Goal: Information Seeking & Learning: Understand process/instructions

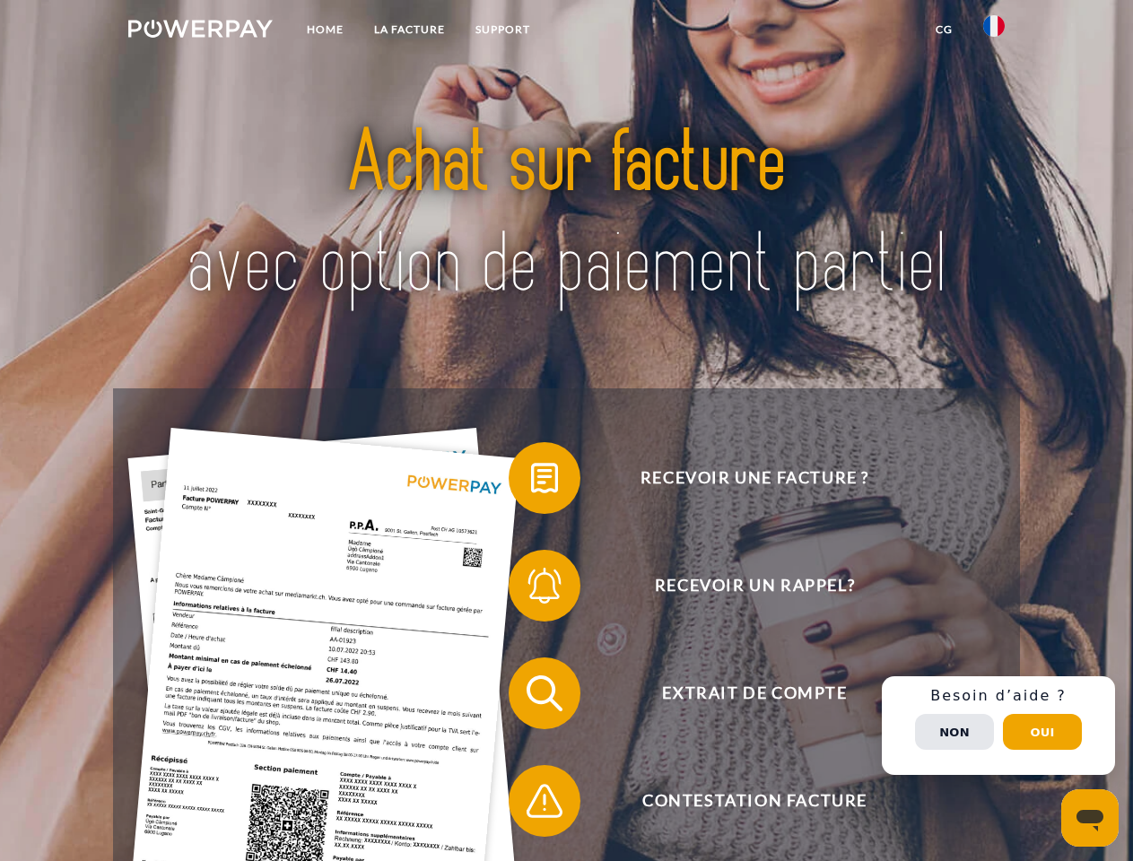
click at [200, 31] on img at bounding box center [200, 29] width 144 height 18
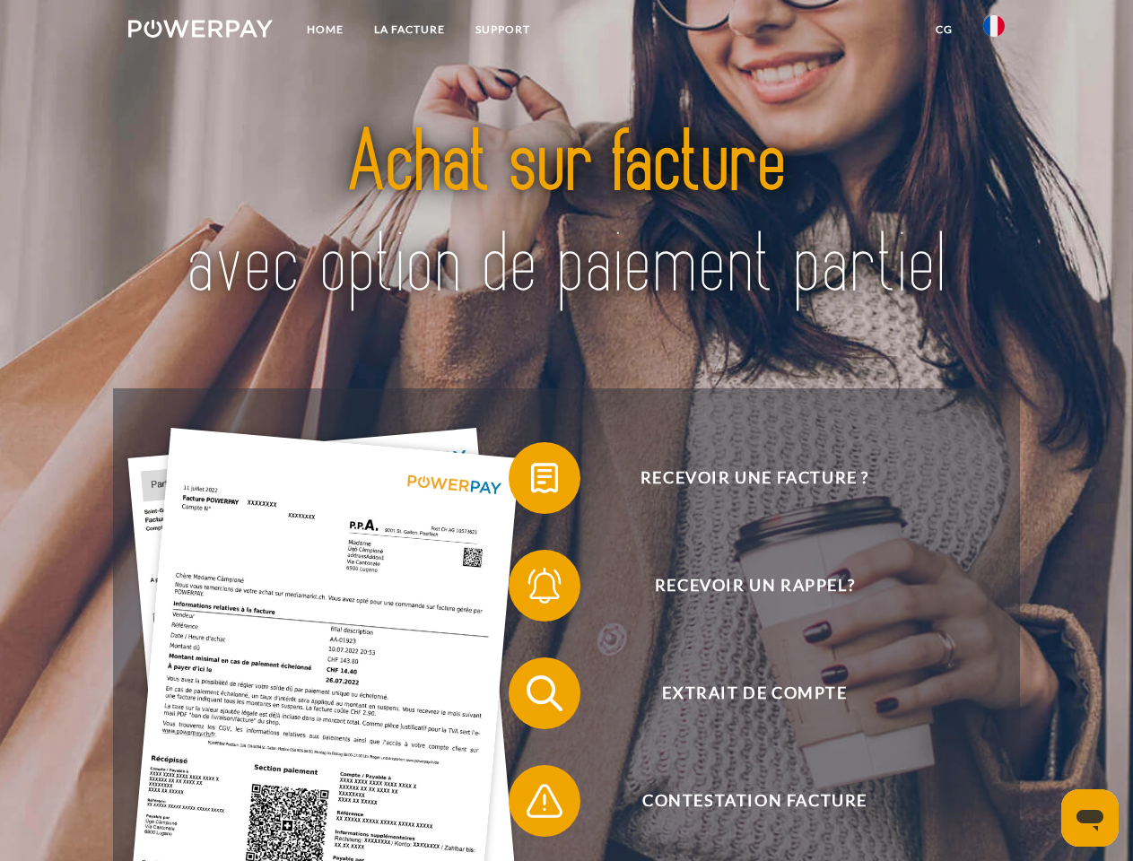
click at [994, 31] on img at bounding box center [994, 26] width 22 height 22
click at [944, 30] on link "CG" at bounding box center [944, 29] width 48 height 32
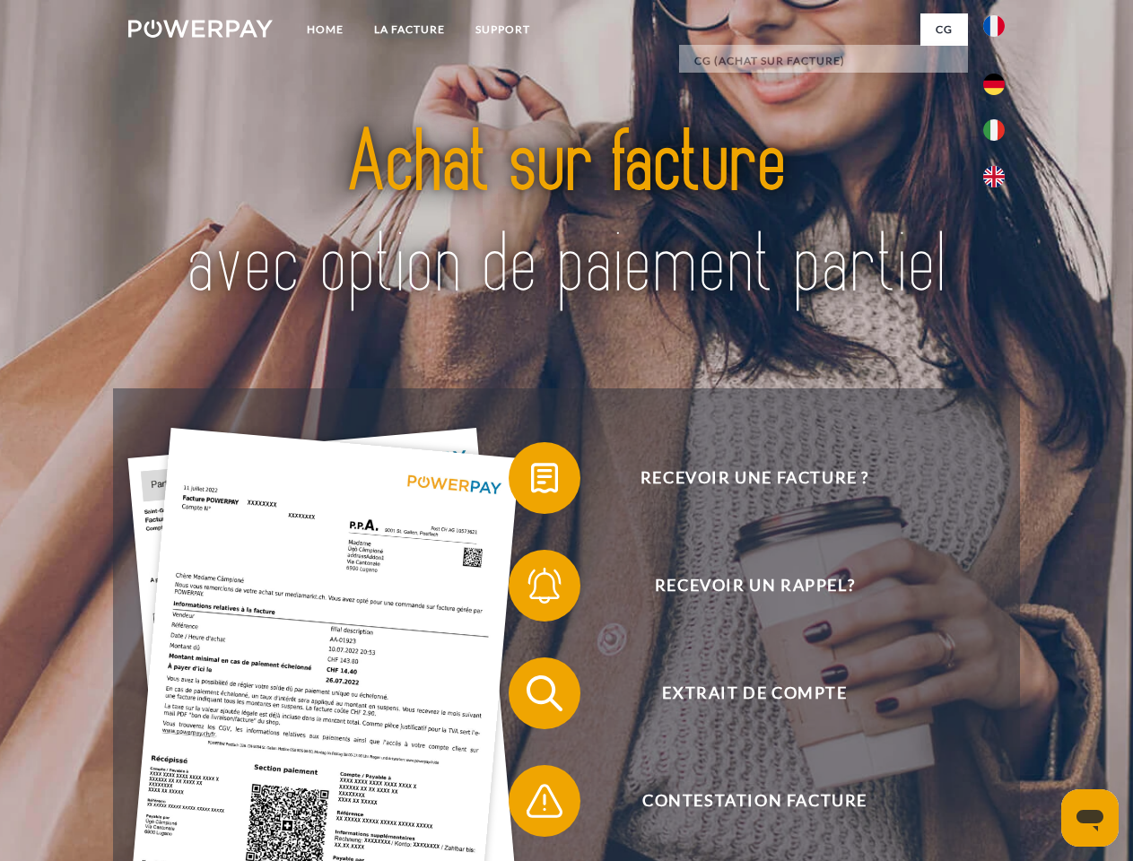
click at [531, 482] on span at bounding box center [518, 478] width 90 height 90
click at [531, 589] on span at bounding box center [518, 586] width 90 height 90
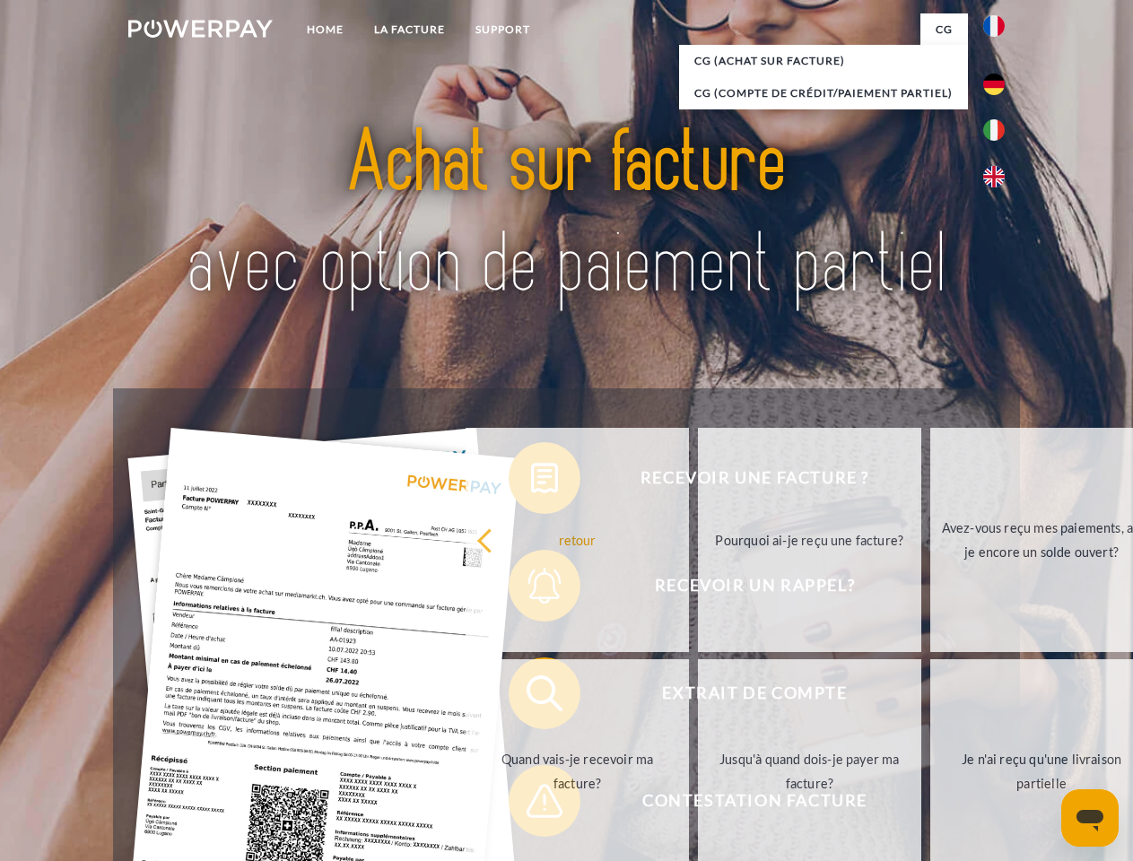
click at [698, 697] on link "Jusqu'à quand dois-je payer ma facture?" at bounding box center [809, 771] width 223 height 224
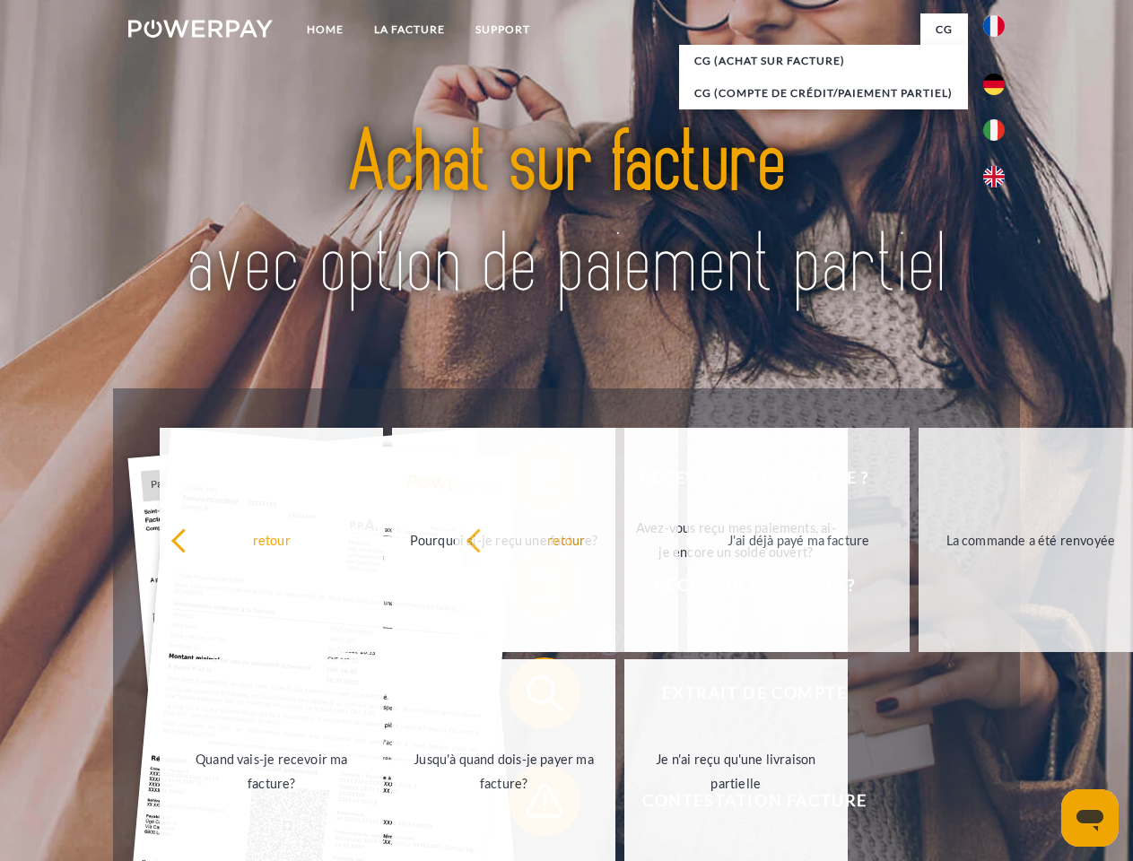
click at [531, 805] on span at bounding box center [518, 801] width 90 height 90
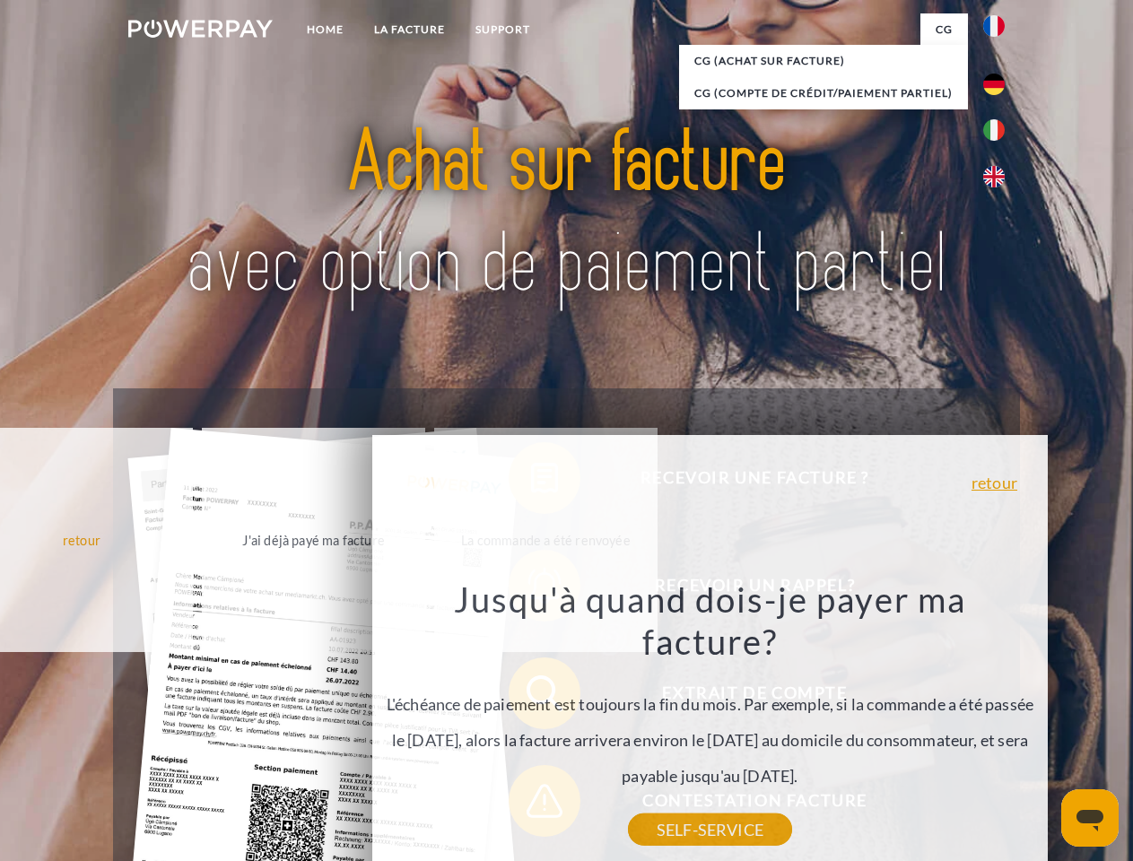
click at [998, 726] on div "Recevoir une facture ? Recevoir un rappel? Extrait de compte retour" at bounding box center [566, 747] width 906 height 718
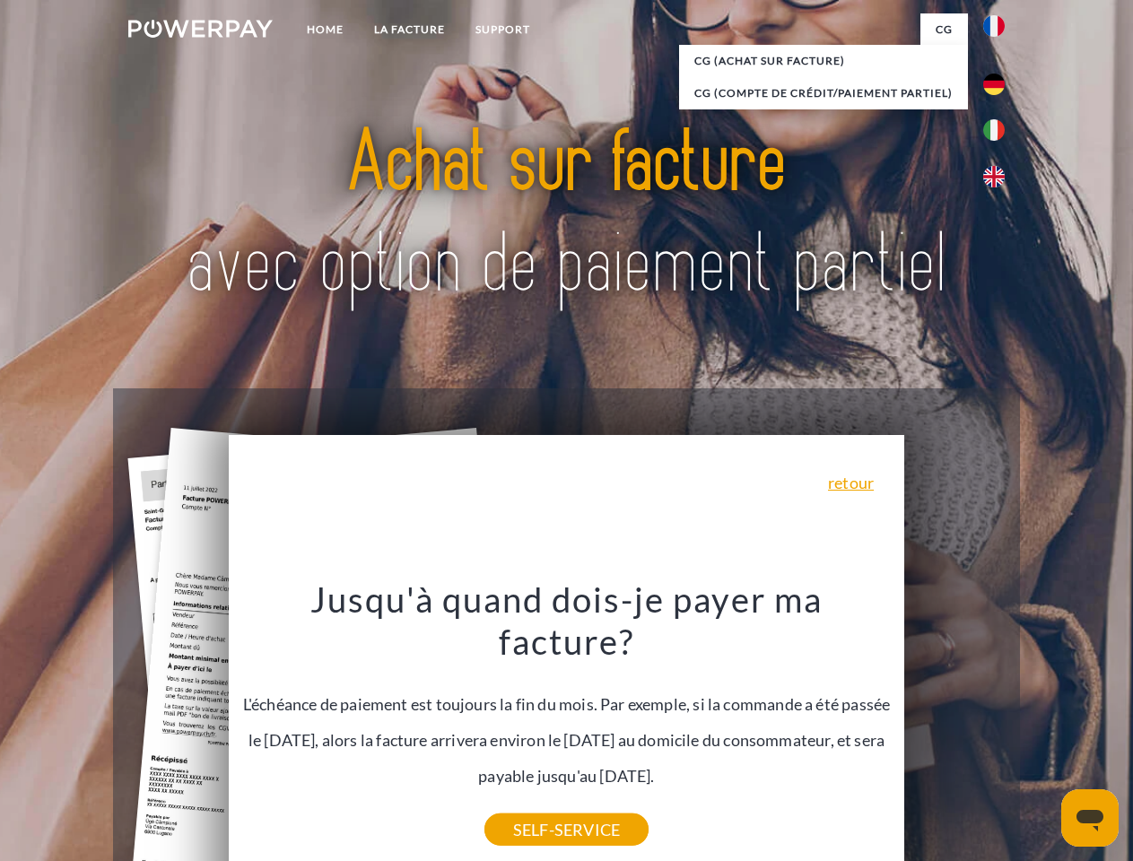
click at [955, 729] on span "Extrait de compte" at bounding box center [755, 694] width 440 height 72
click at [1042, 732] on header "Home LA FACTURE Support" at bounding box center [566, 619] width 1133 height 1239
